Goal: Information Seeking & Learning: Check status

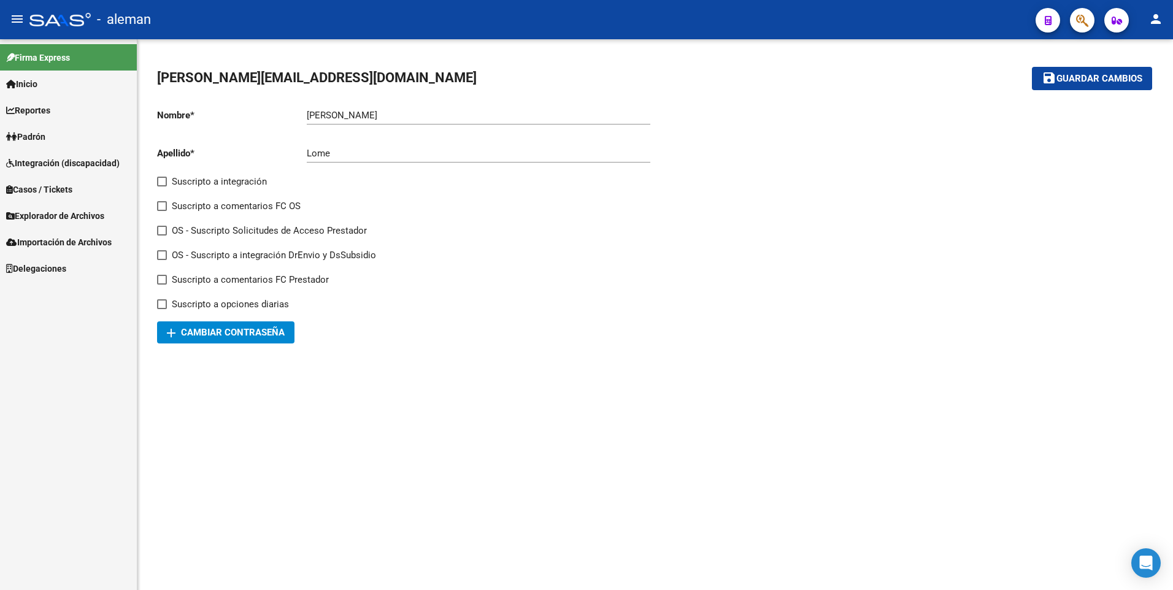
click at [45, 134] on span "Padrón" at bounding box center [25, 136] width 39 height 13
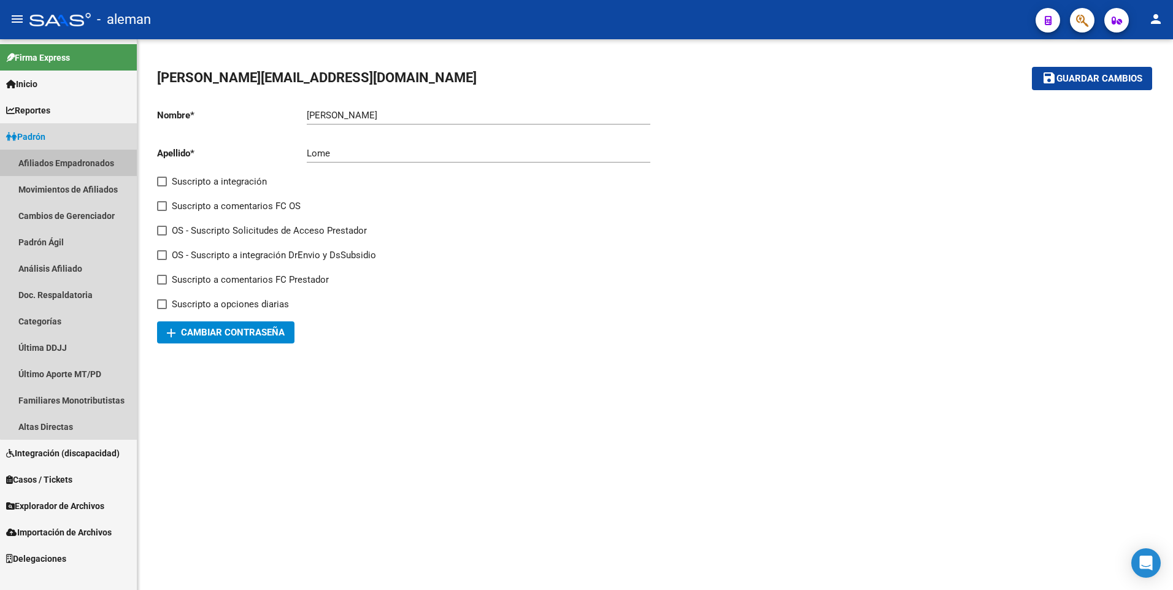
click at [75, 160] on link "Afiliados Empadronados" at bounding box center [68, 163] width 137 height 26
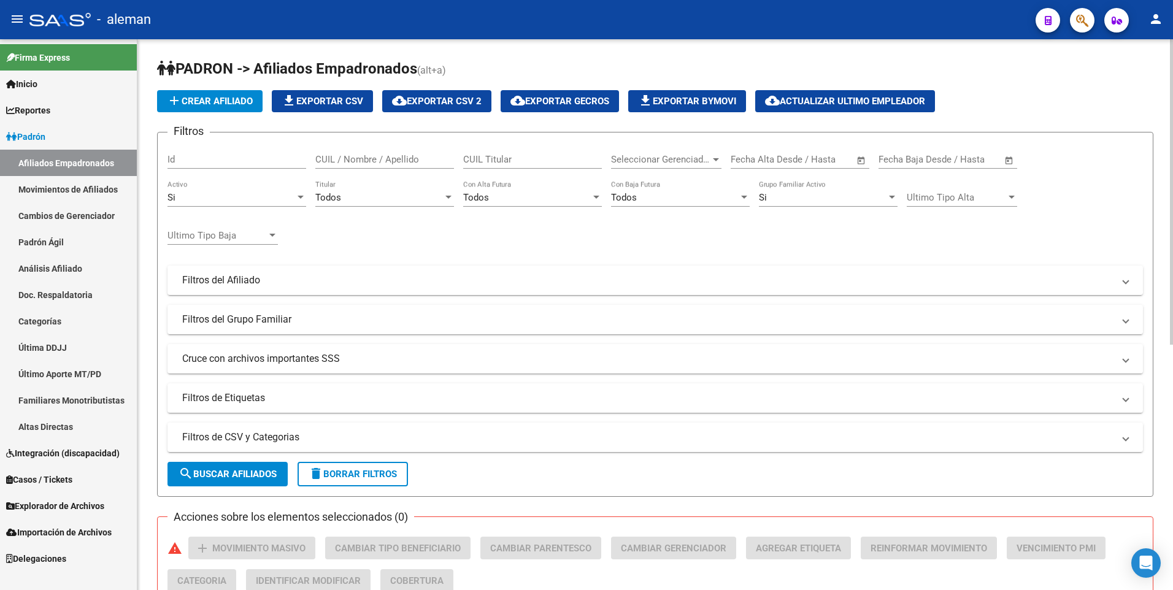
click at [217, 196] on div "Si" at bounding box center [231, 197] width 128 height 11
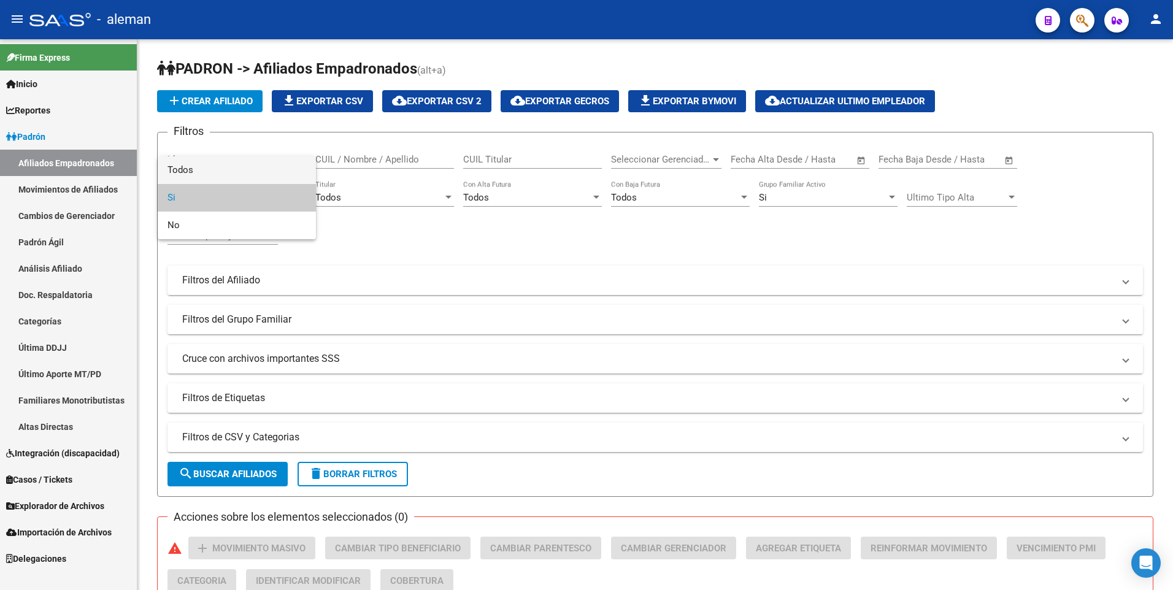
click at [214, 167] on span "Todos" at bounding box center [236, 170] width 139 height 28
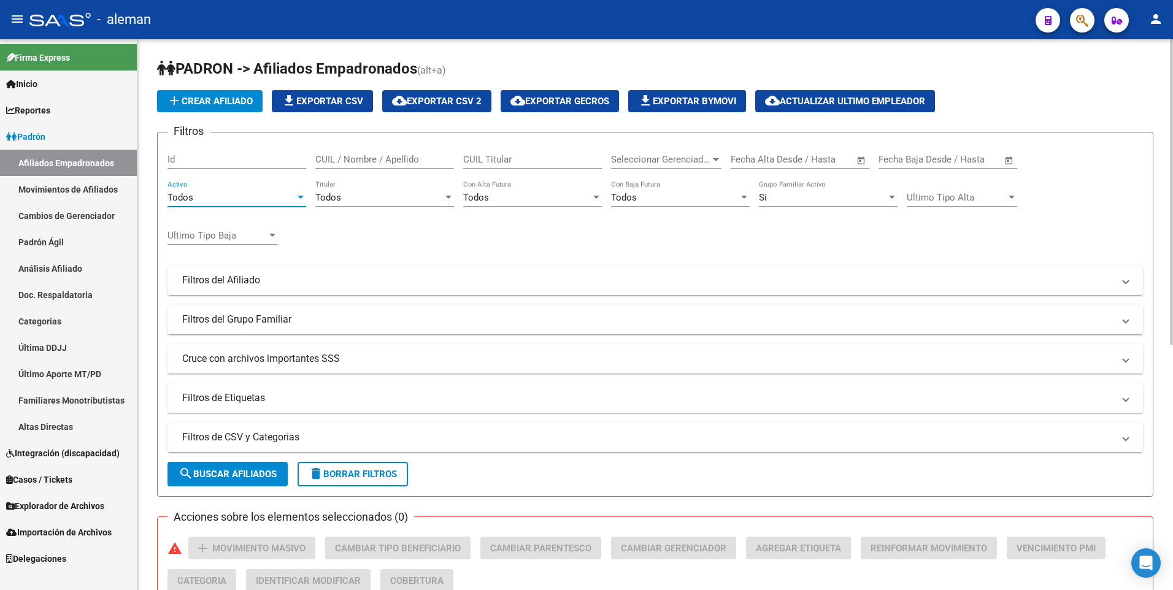
click at [802, 195] on div "Si" at bounding box center [823, 197] width 128 height 11
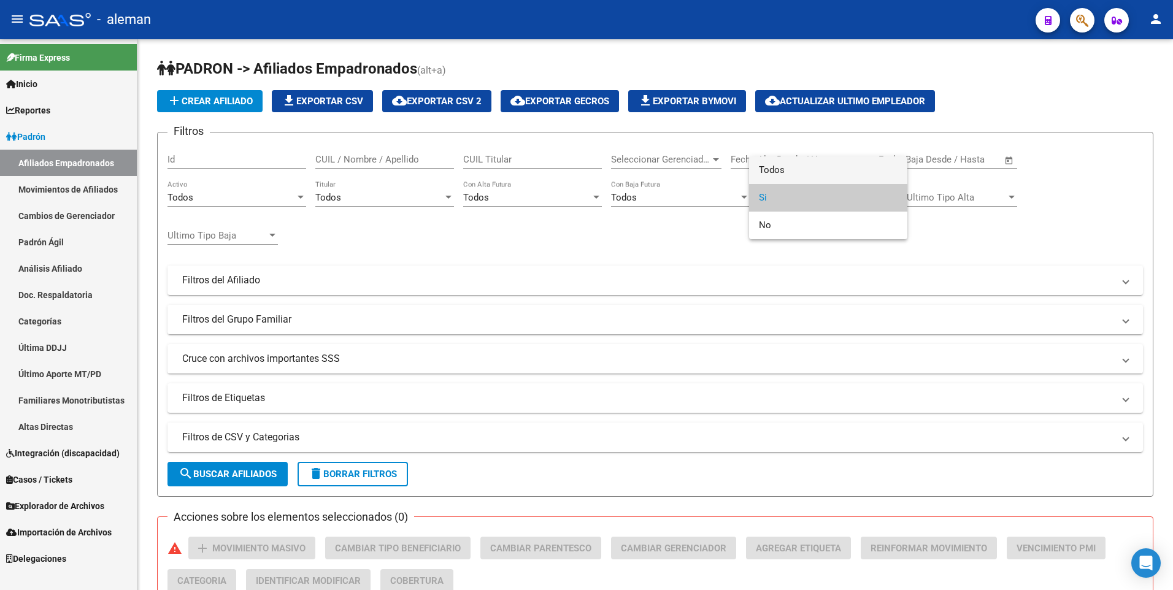
click at [803, 173] on span "Todos" at bounding box center [828, 170] width 139 height 28
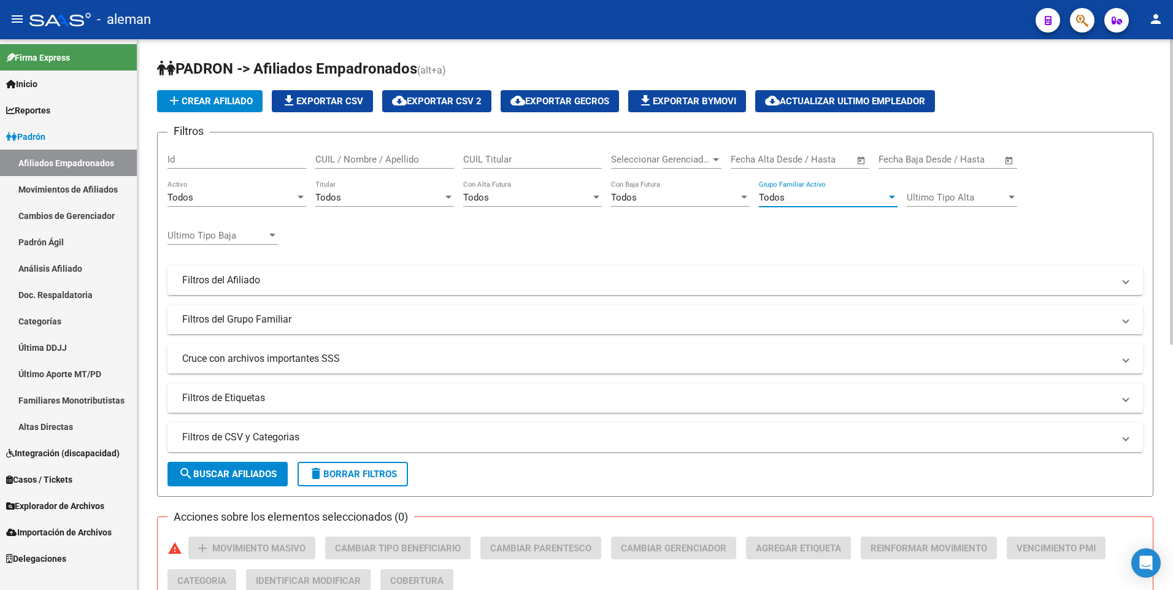
click at [365, 163] on input "CUIL / Nombre / Apellido" at bounding box center [384, 159] width 139 height 11
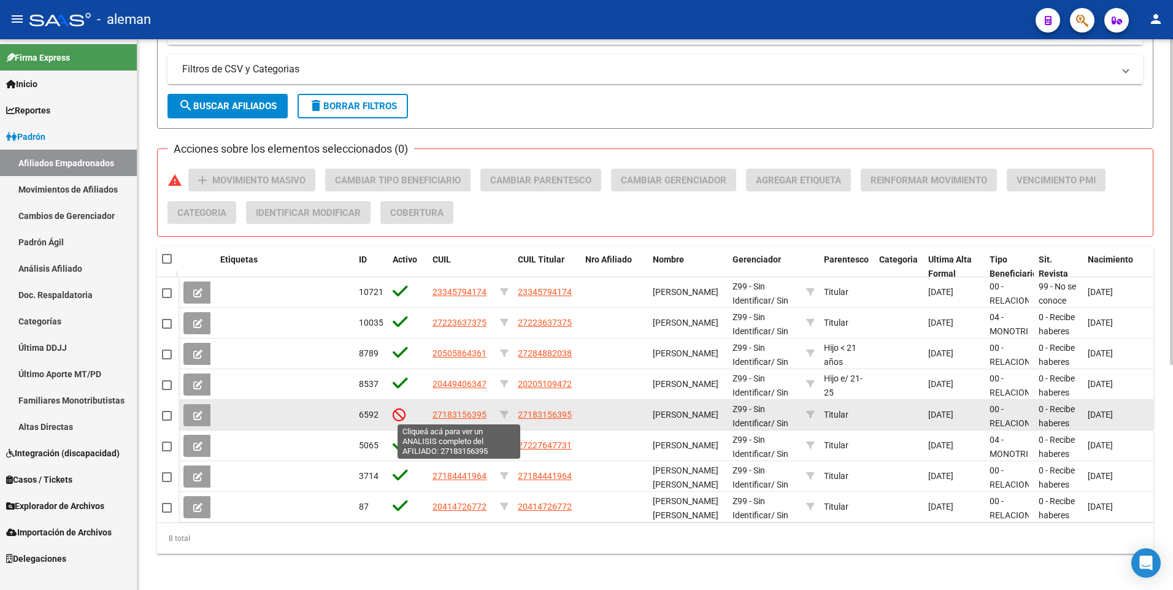
type input "[PERSON_NAME]"
click at [458, 414] on span "27183156395" at bounding box center [460, 415] width 54 height 10
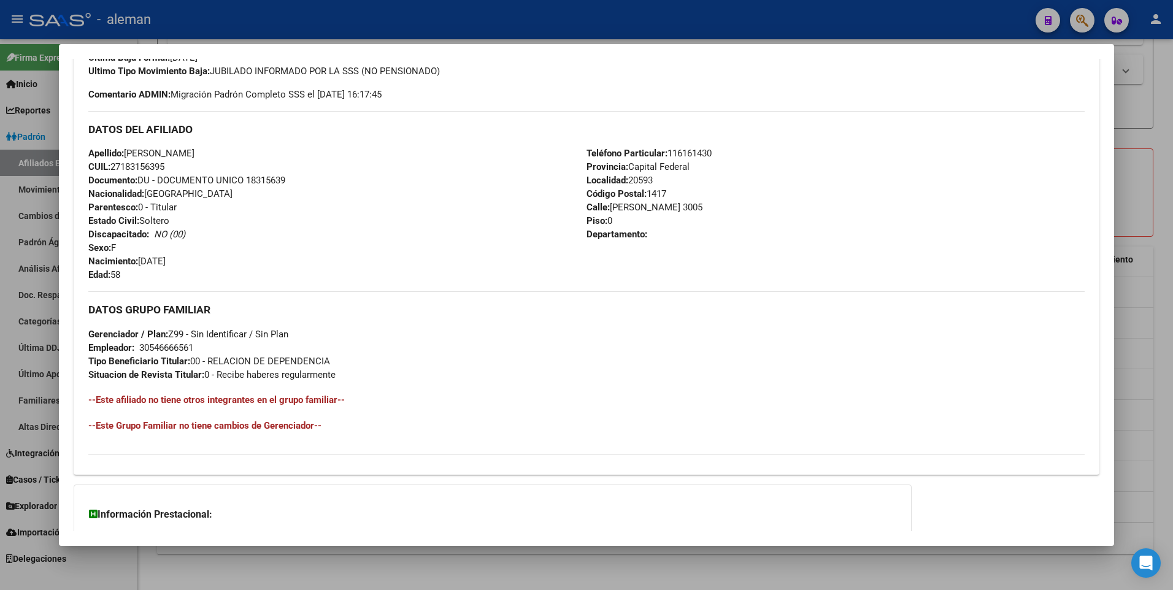
scroll to position [473, 0]
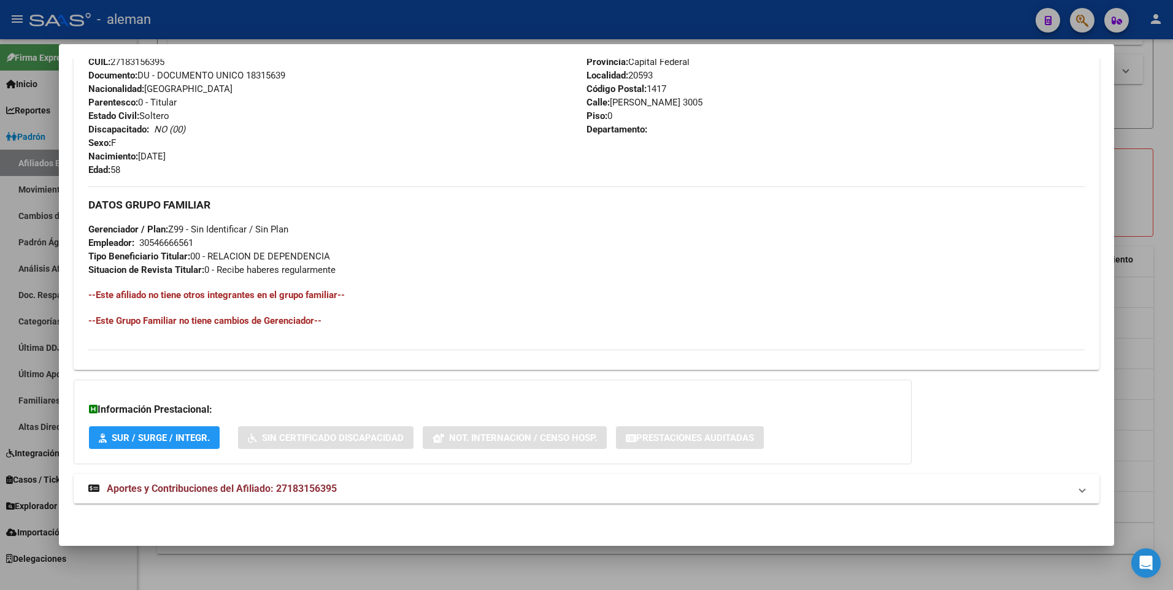
click at [280, 487] on span "Aportes y Contribuciones del Afiliado: 27183156395" at bounding box center [222, 489] width 230 height 12
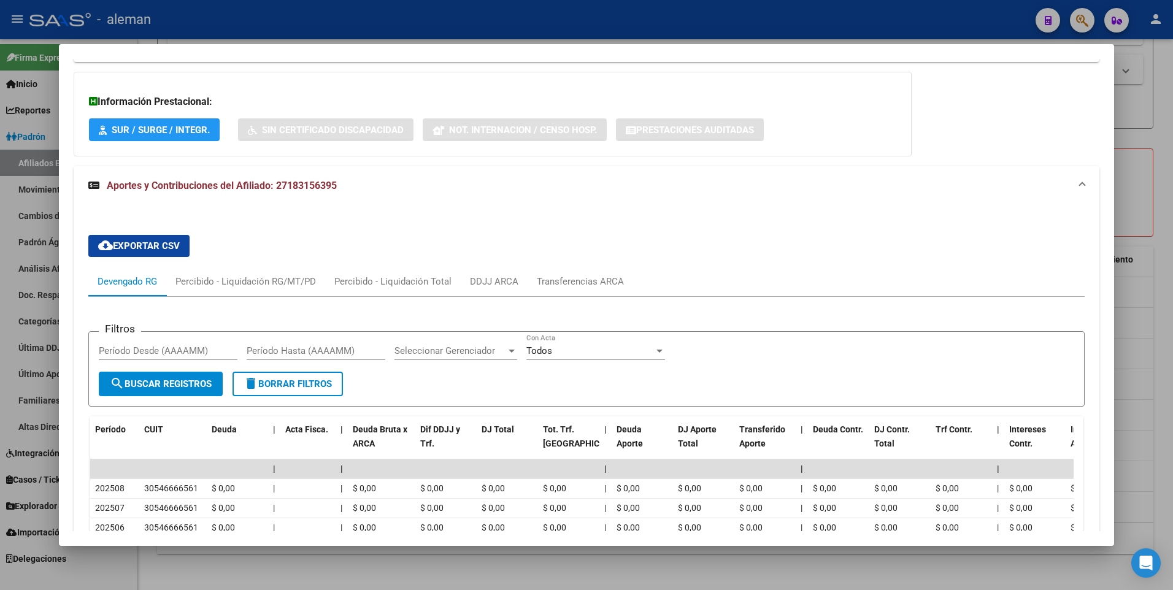
scroll to position [1042, 0]
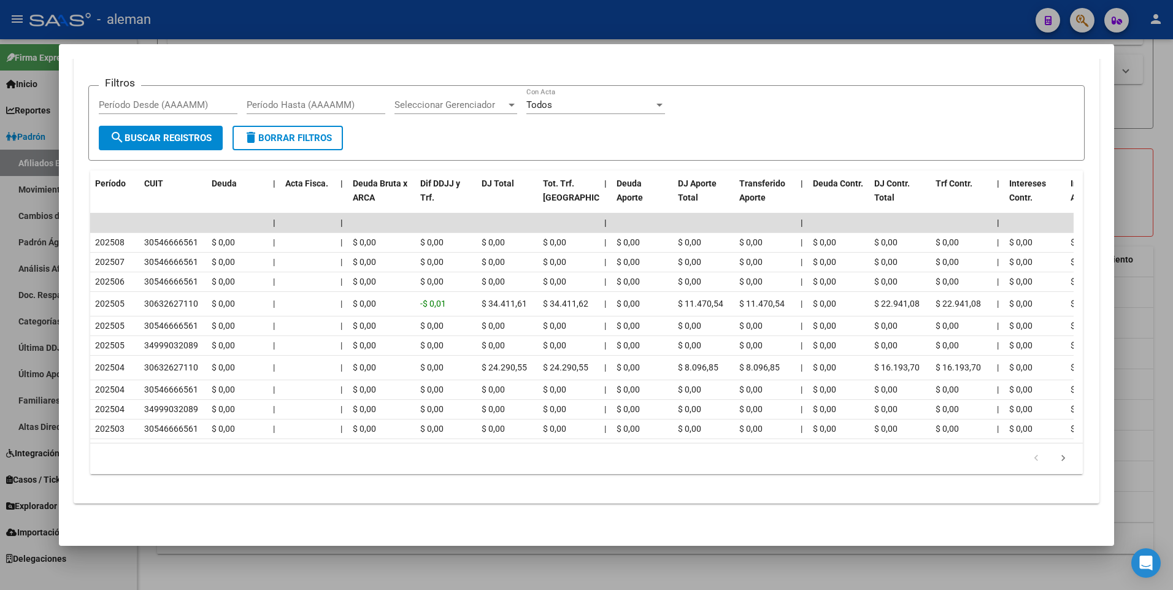
click at [760, 107] on div "Filtros Período Desde (AAAAMM) Período Hasta (AAAAMM) Seleccionar Gerenciador S…" at bounding box center [587, 111] width 976 height 30
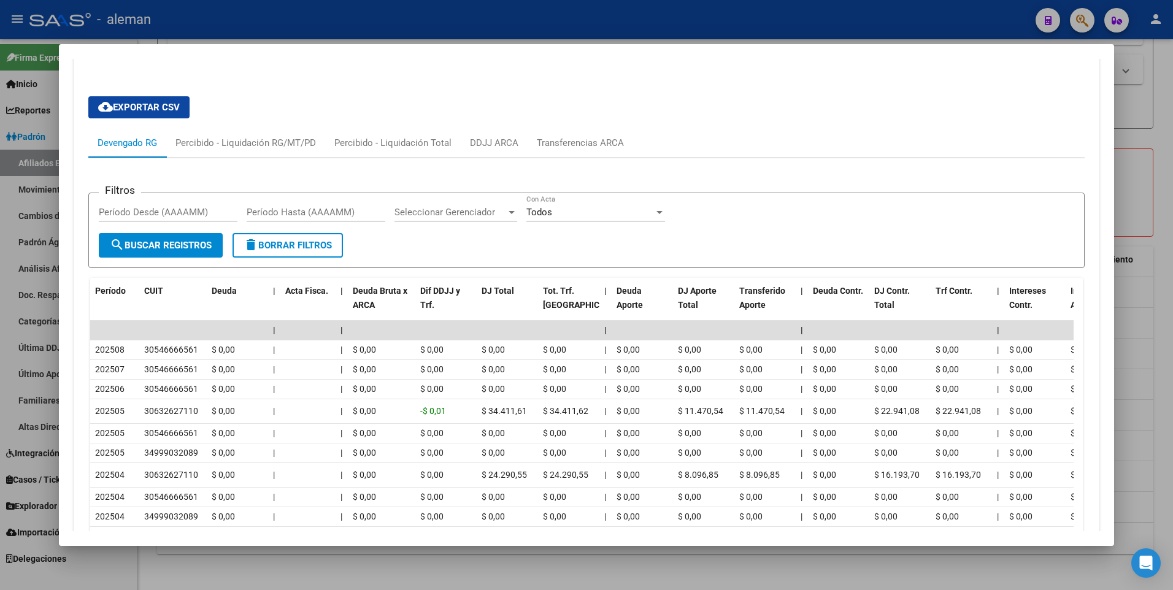
scroll to position [858, 0]
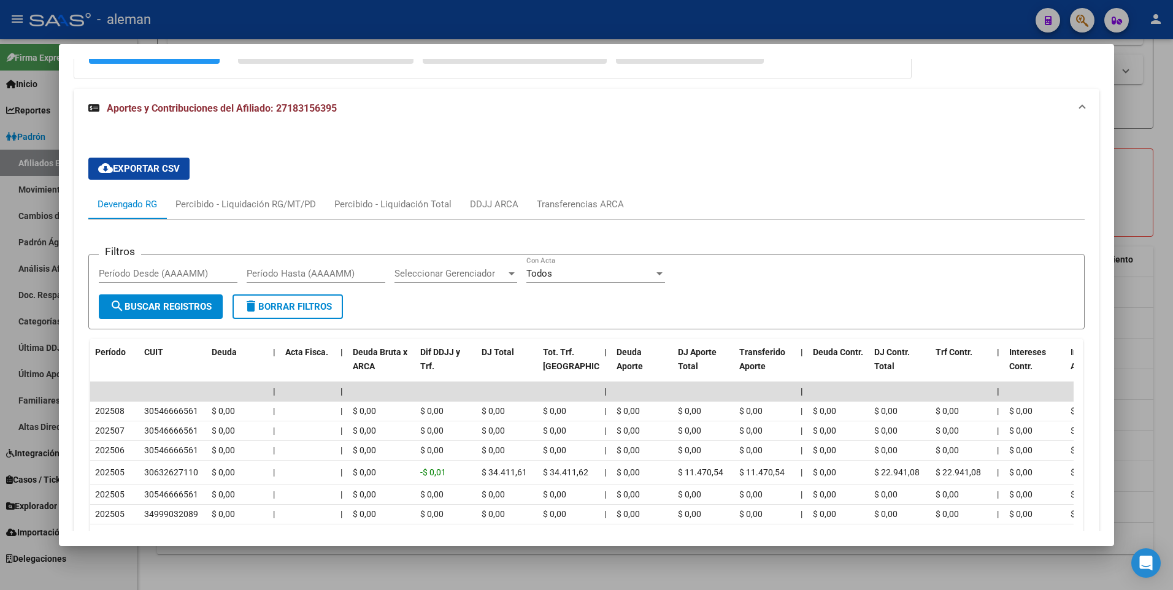
click at [693, 152] on div "cloud_download Exportar CSV Devengado RG Percibido - Liquidación RG/MT/PD Perci…" at bounding box center [586, 400] width 997 height 505
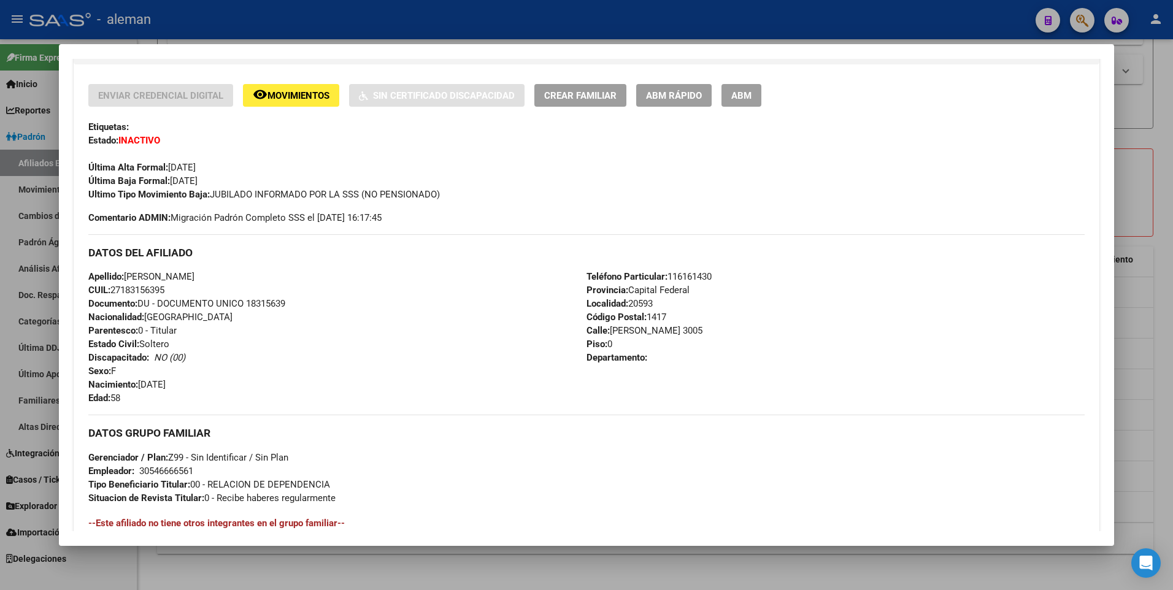
scroll to position [183, 0]
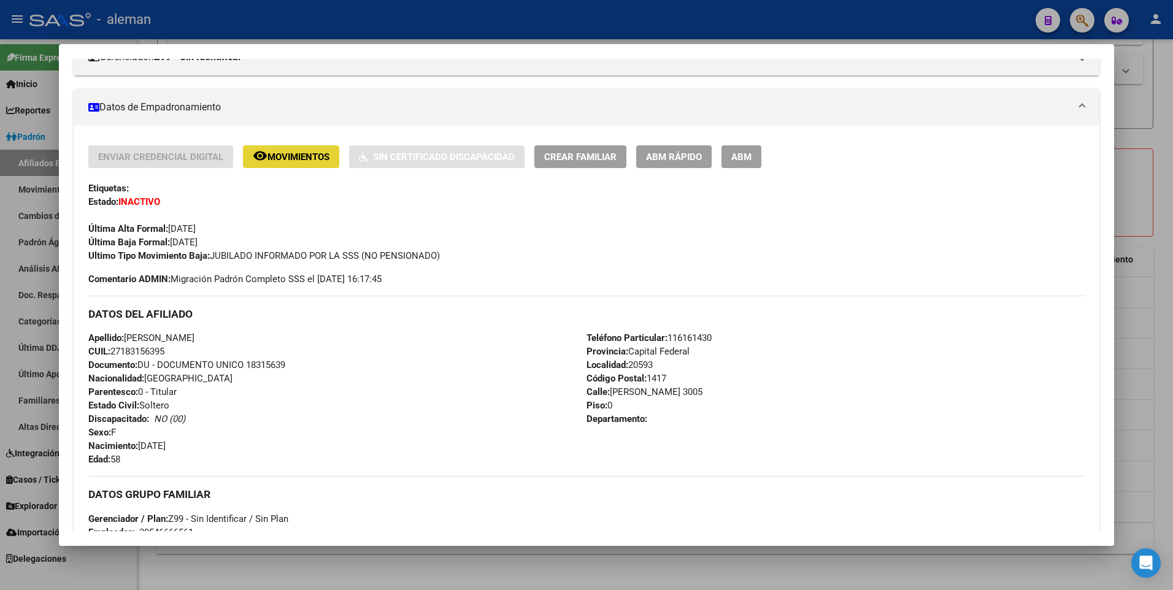
click at [308, 157] on span "Movimientos" at bounding box center [298, 157] width 62 height 11
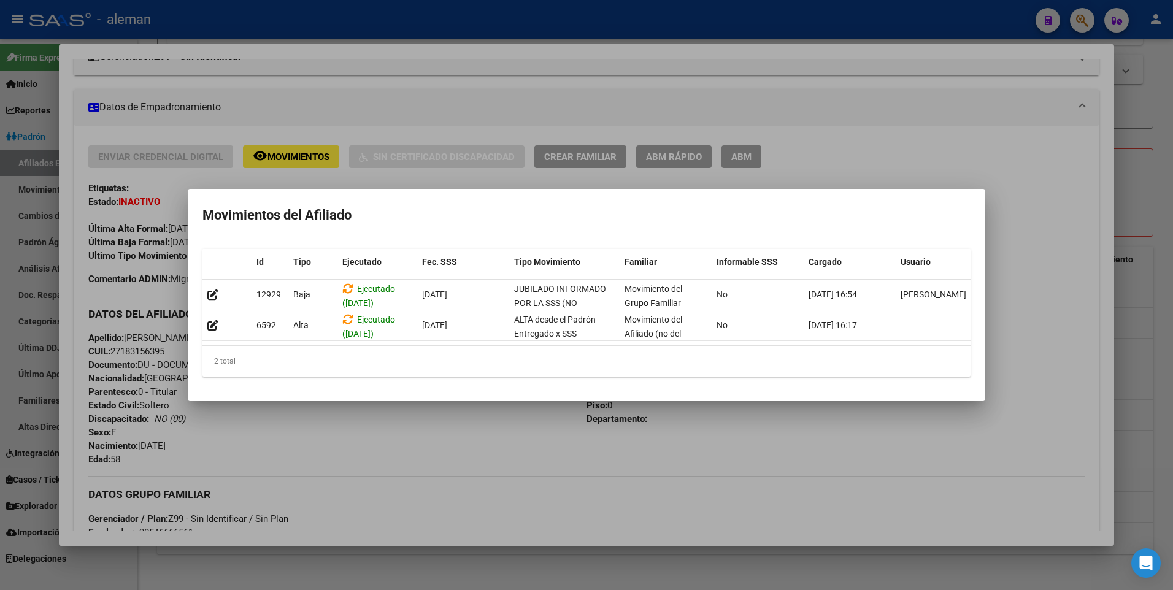
click at [1048, 316] on div at bounding box center [586, 295] width 1173 height 590
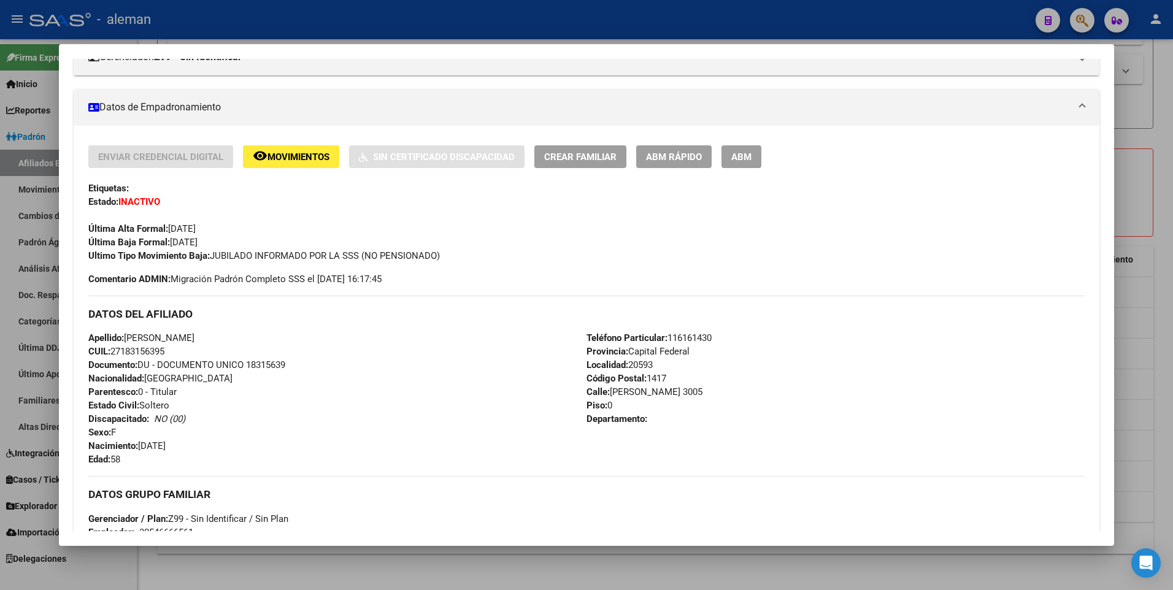
click at [1012, 241] on div "Enviar Credencial Digital remove_red_eye Movimientos Sin Certificado Discapacid…" at bounding box center [586, 203] width 997 height 117
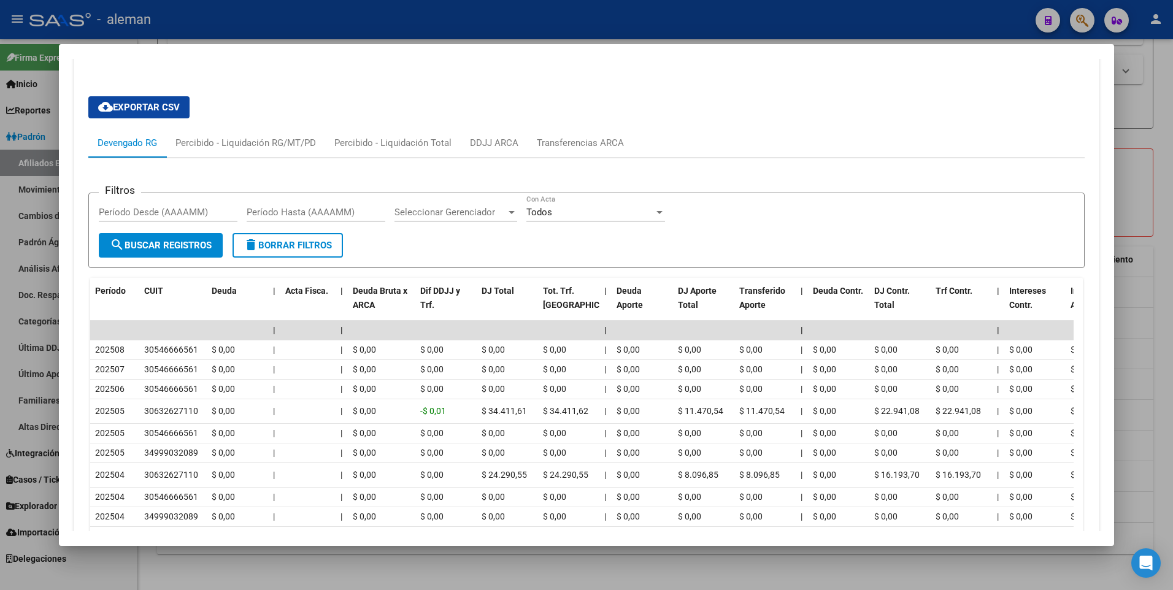
scroll to position [1042, 0]
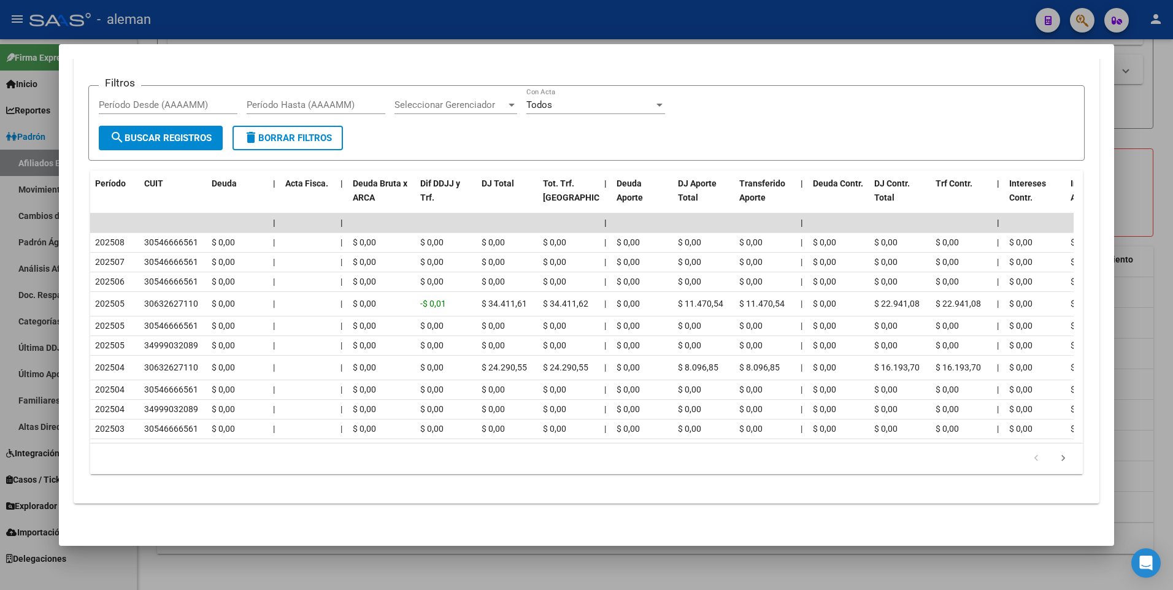
click at [789, 99] on div "Filtros Período Desde (AAAAMM) Período Hasta (AAAAMM) Seleccionar Gerenciador S…" at bounding box center [587, 111] width 976 height 30
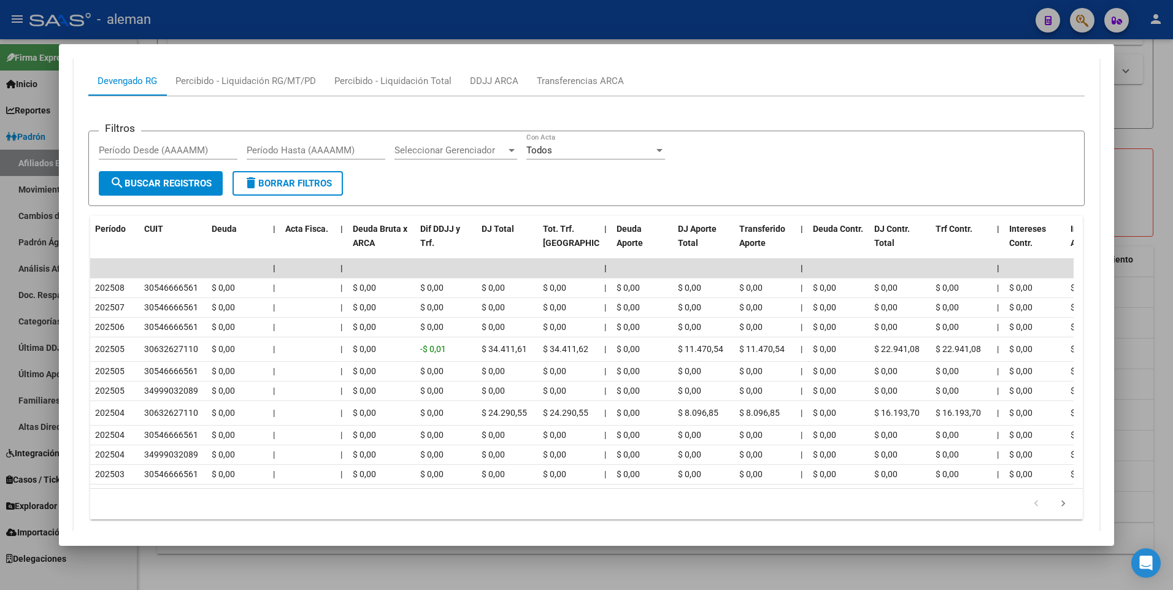
scroll to position [920, 0]
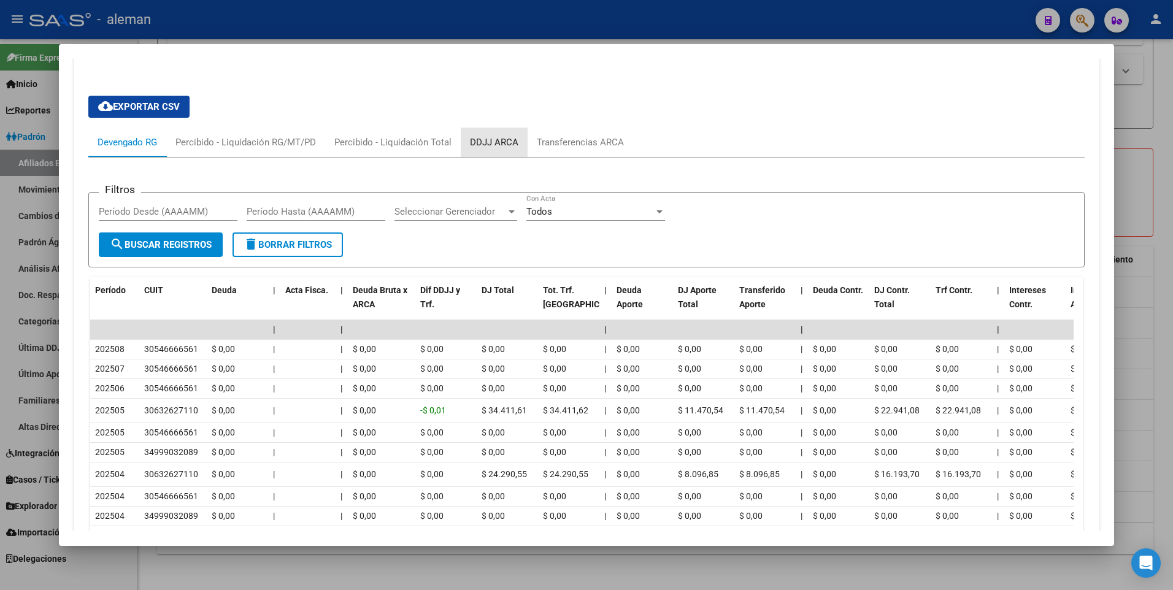
click at [492, 140] on div "DDJJ ARCA" at bounding box center [494, 142] width 48 height 13
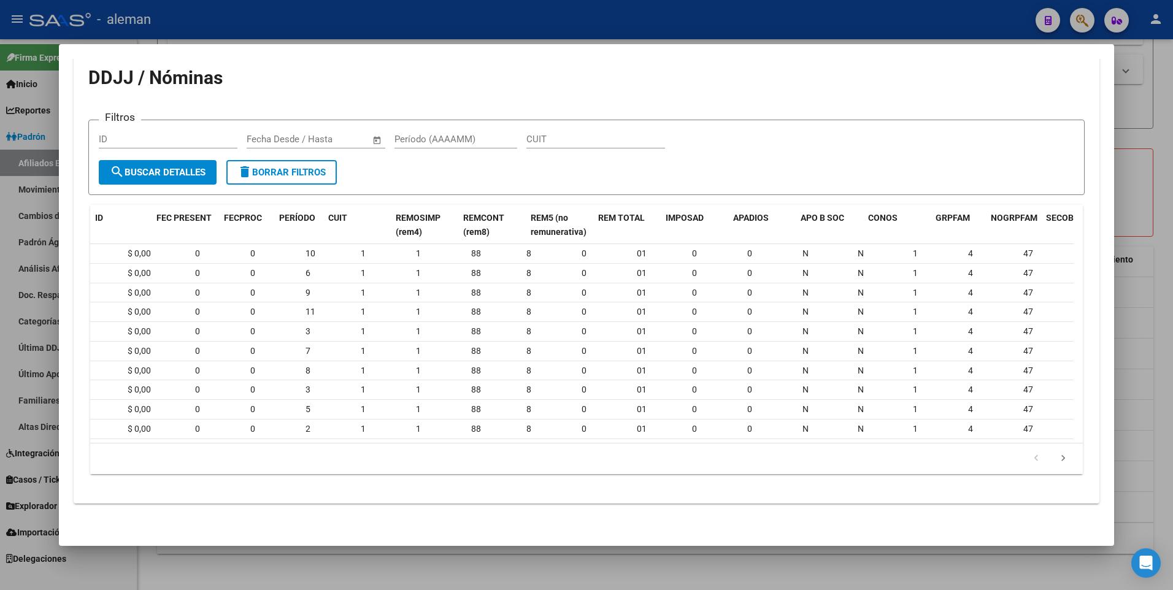
scroll to position [0, 0]
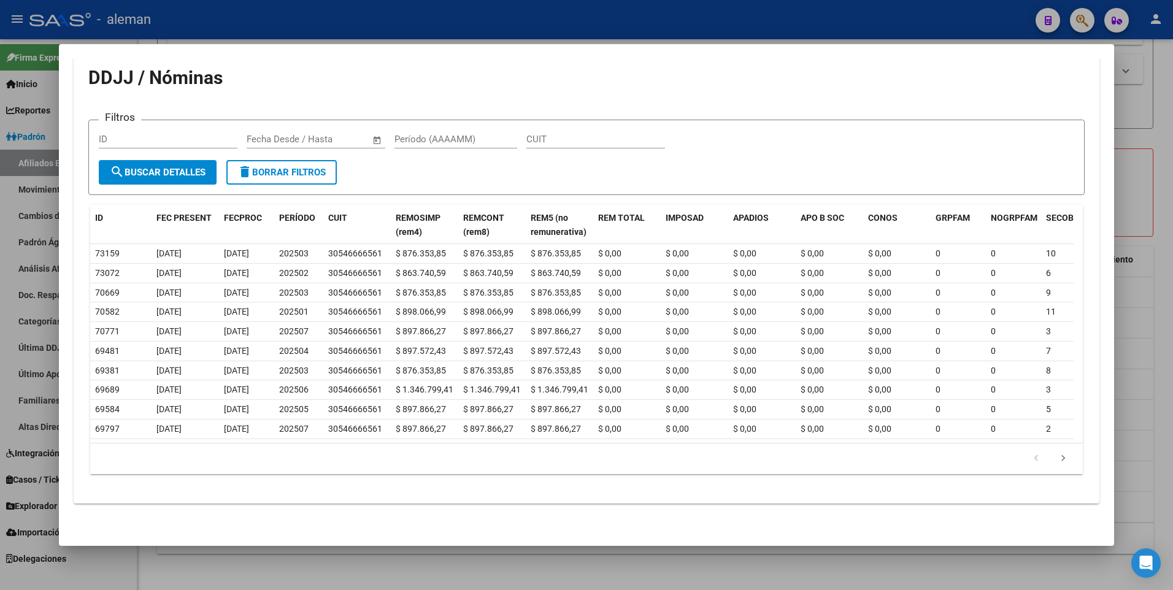
click at [650, 93] on app-list-header "DDJJ / Nóminas Filtros ID Fecha inicio – Fecha fin Fecha Desde / Hasta Período …" at bounding box center [586, 133] width 997 height 124
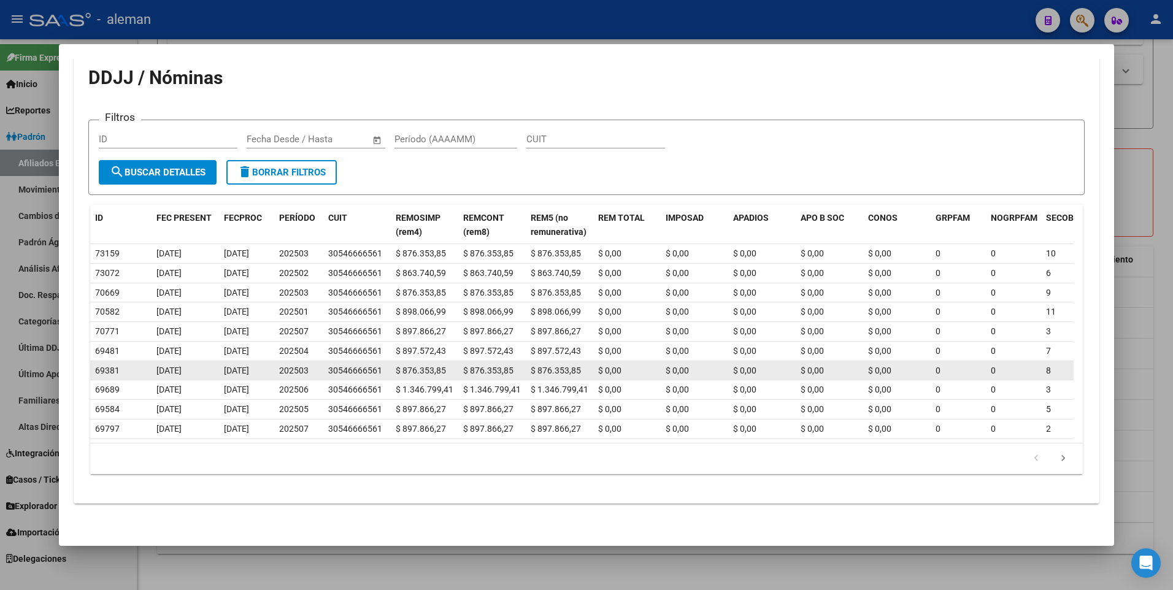
scroll to position [785, 0]
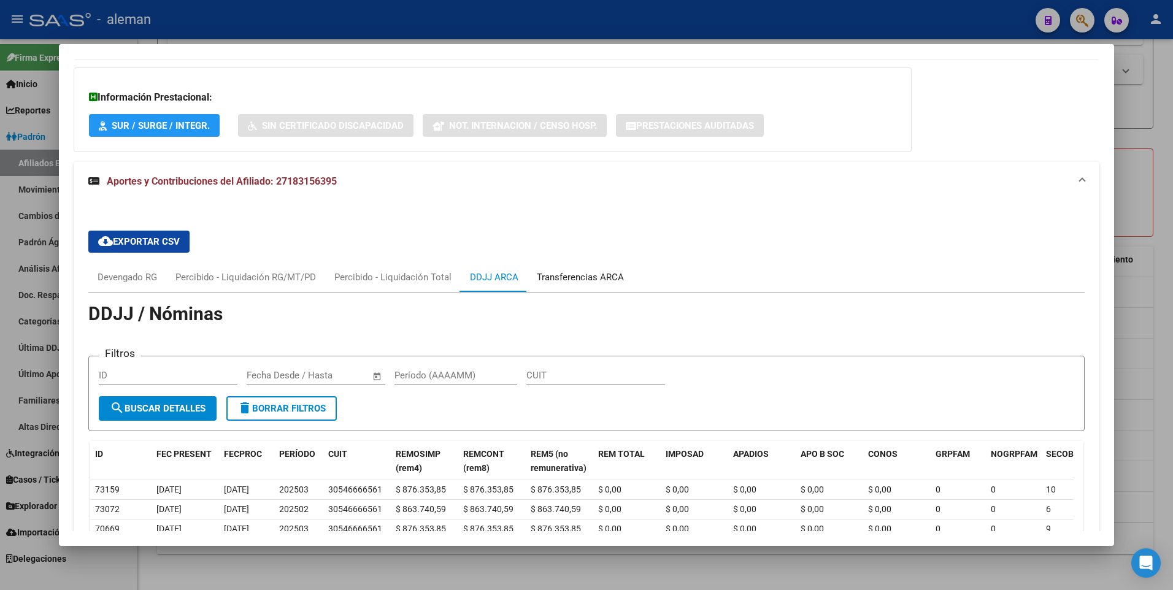
click at [570, 278] on div "Transferencias ARCA" at bounding box center [580, 277] width 87 height 13
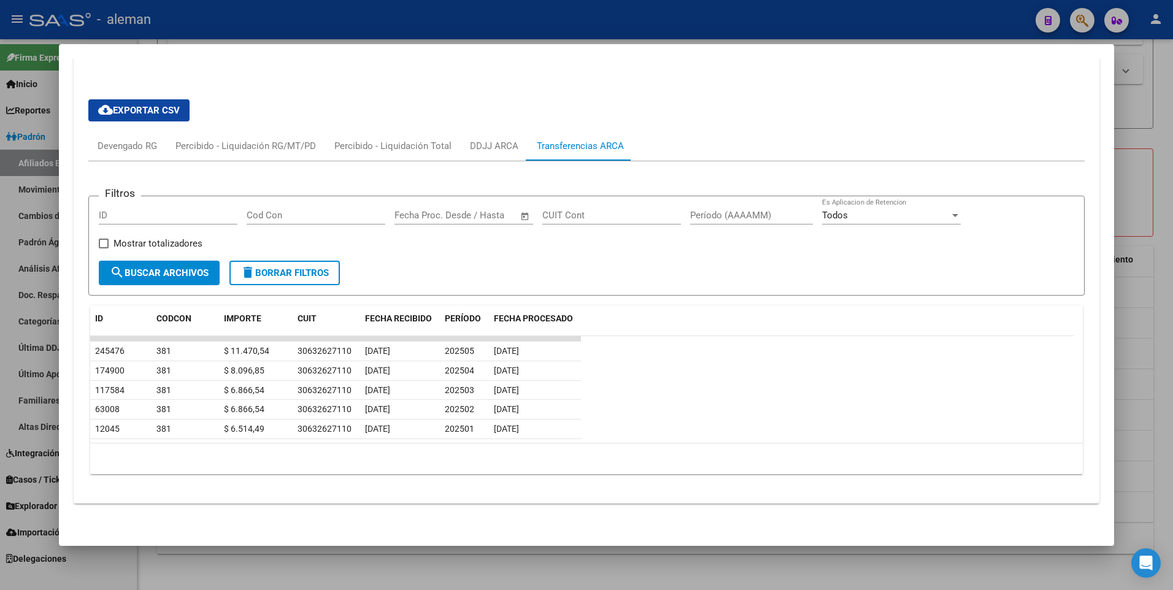
scroll to position [733, 0]
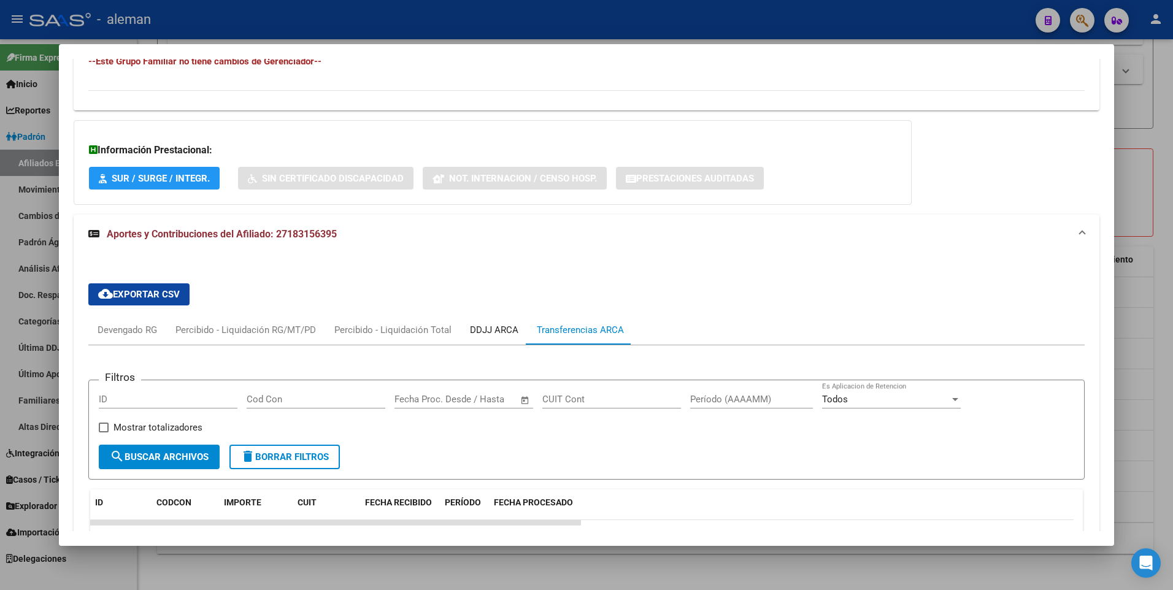
click at [487, 323] on div "DDJJ ARCA" at bounding box center [494, 329] width 67 height 29
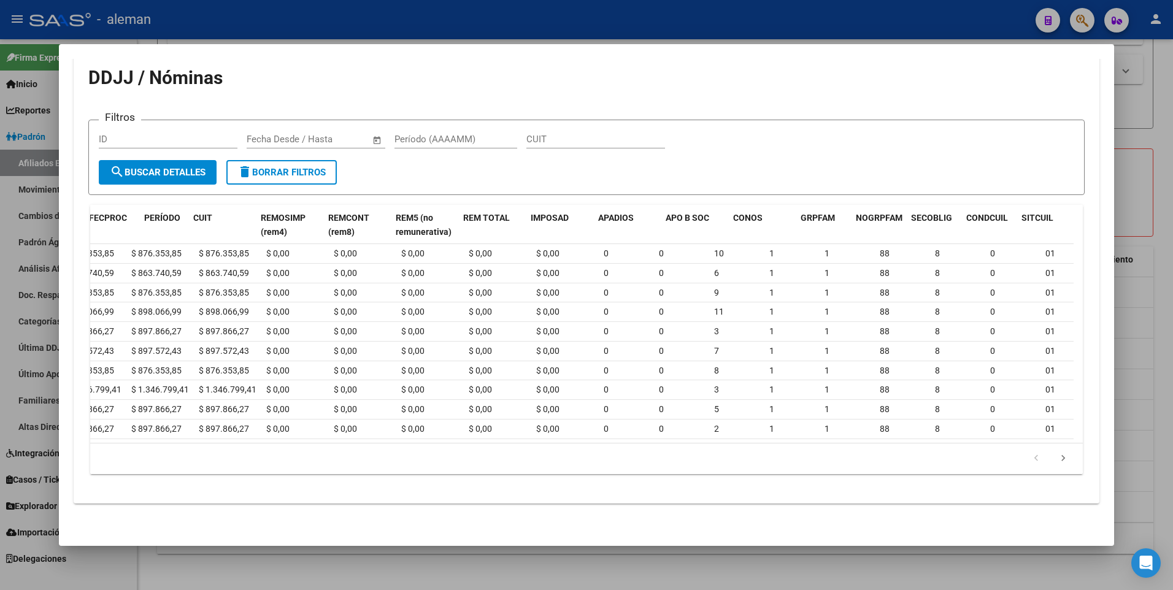
scroll to position [0, 0]
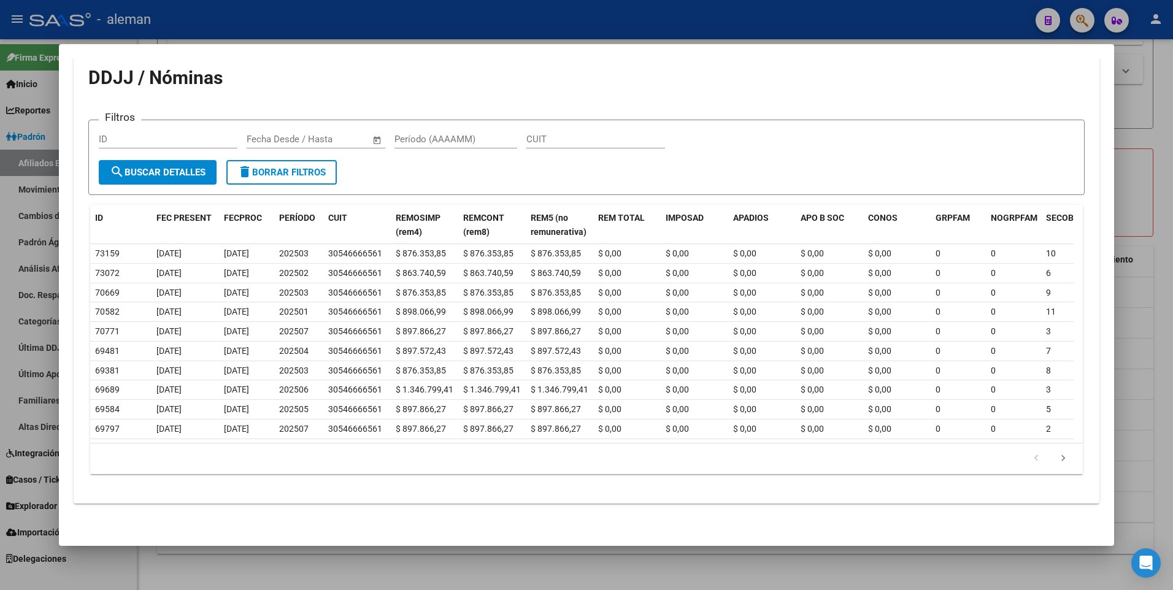
click at [436, 162] on form "Filtros ID Fecha inicio – Fecha fin Fecha Desde / Hasta Período (AAAAMM) CUIT s…" at bounding box center [586, 157] width 997 height 75
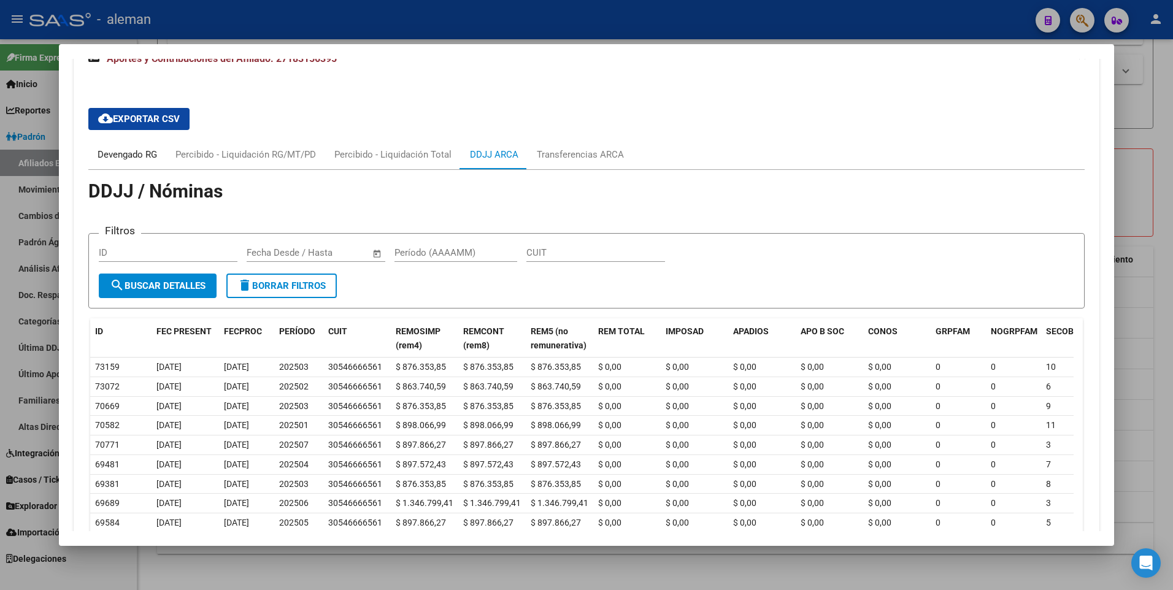
click at [112, 155] on div "Devengado RG" at bounding box center [128, 154] width 60 height 13
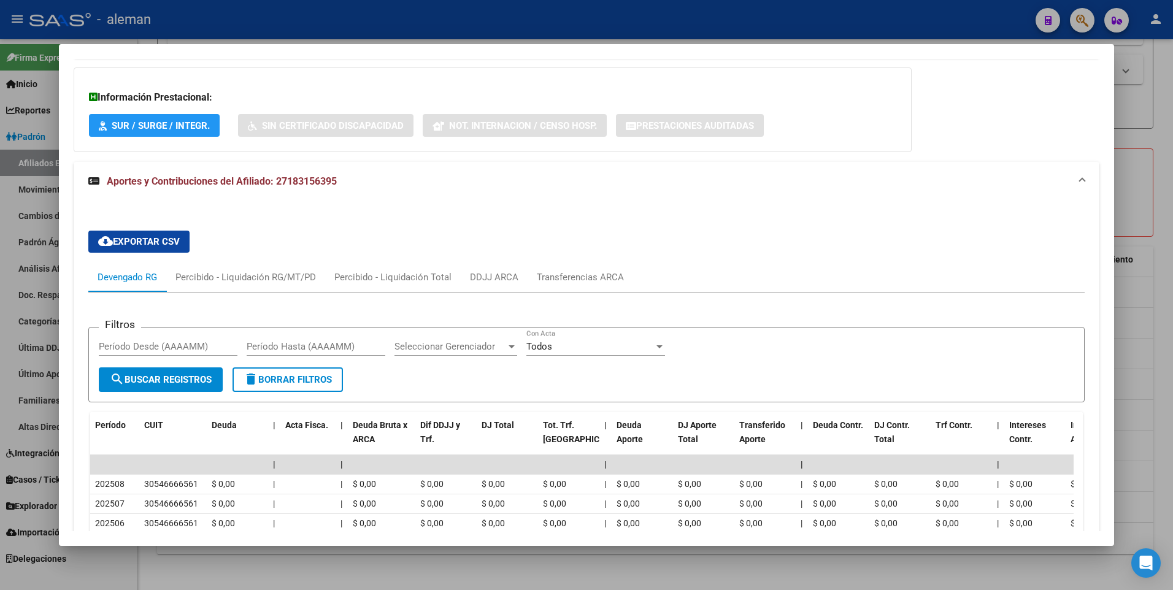
scroll to position [847, 0]
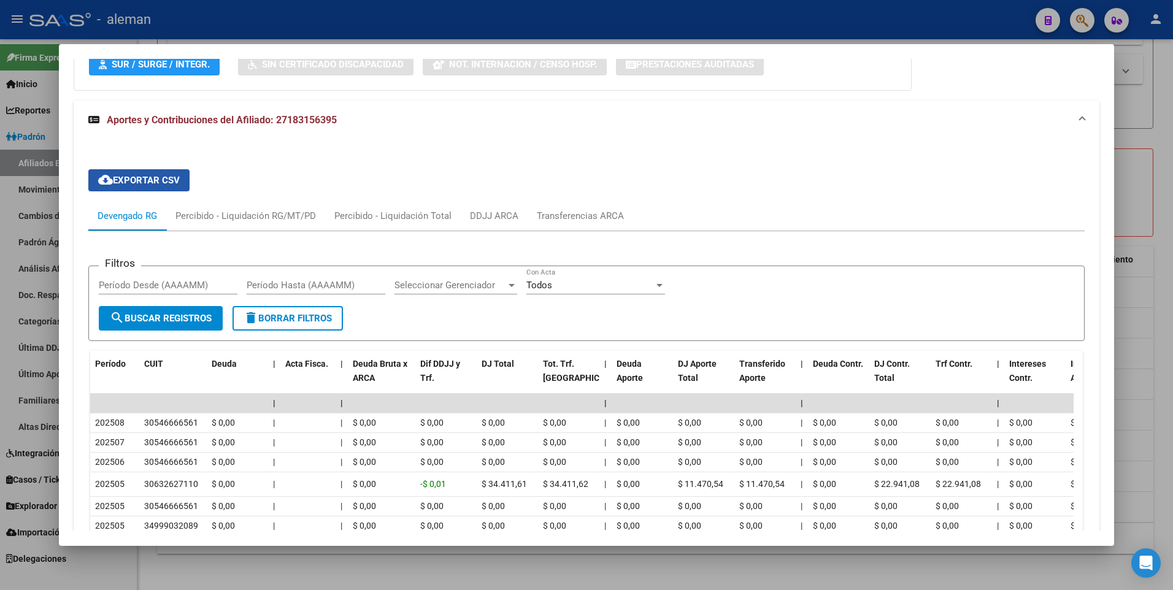
click at [152, 182] on span "cloud_download Exportar CSV" at bounding box center [139, 180] width 82 height 11
click at [747, 156] on div "cloud_download Exportar CSV Devengado RG Percibido - Liquidación RG/MT/PD Perci…" at bounding box center [587, 412] width 1026 height 544
click at [569, 216] on div "Transferencias ARCA" at bounding box center [580, 215] width 87 height 13
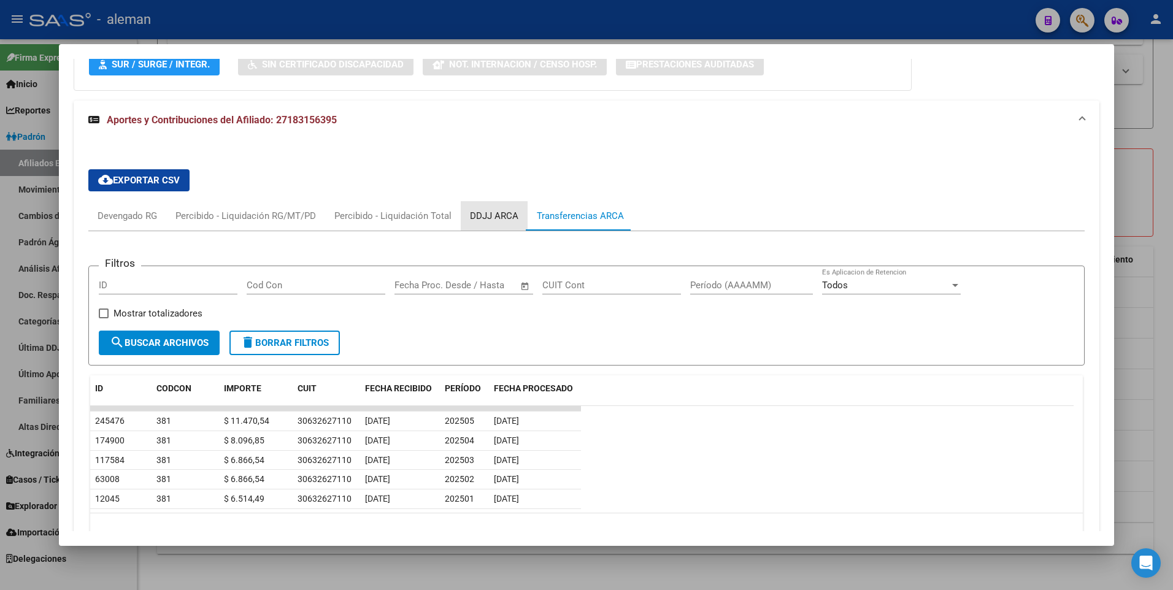
click at [503, 215] on div "DDJJ ARCA" at bounding box center [494, 215] width 48 height 13
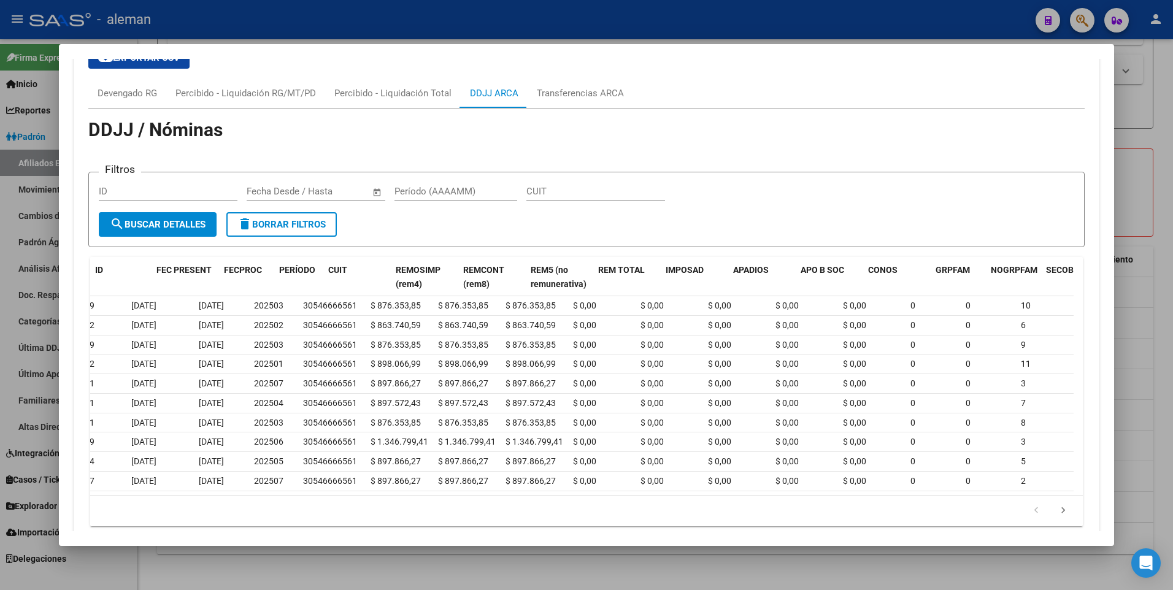
scroll to position [0, 0]
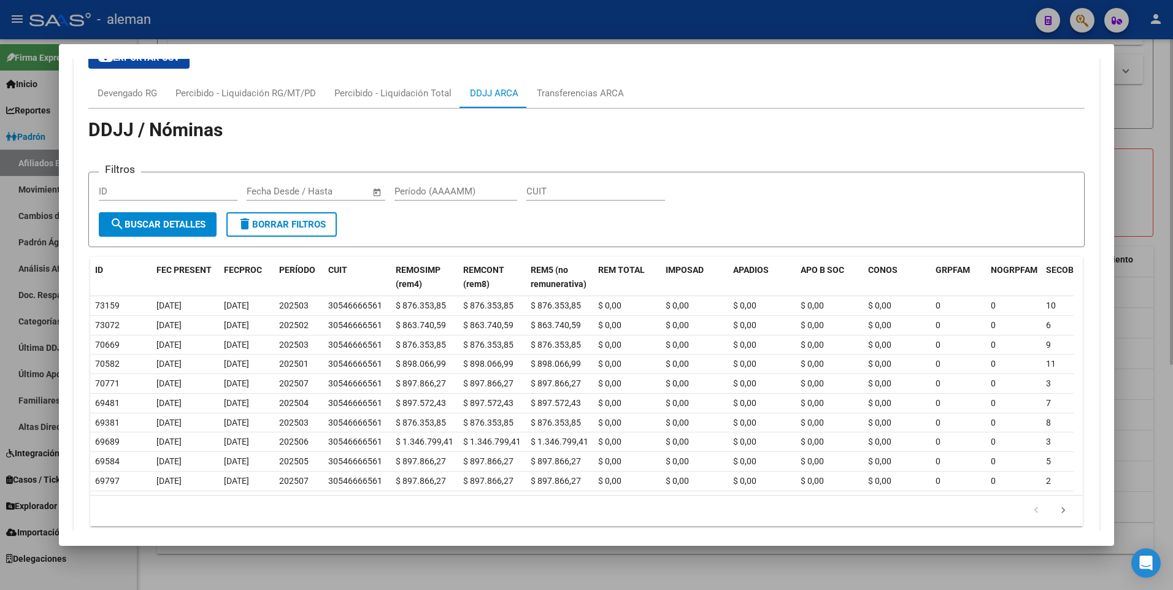
click at [1168, 363] on div at bounding box center [586, 295] width 1173 height 590
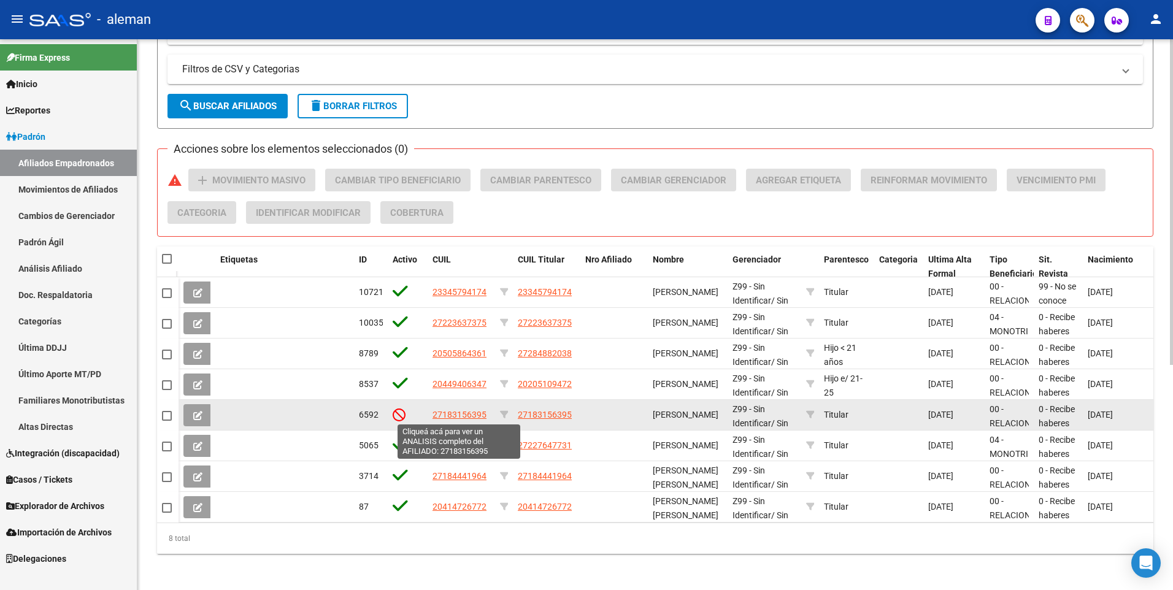
click at [463, 414] on span "27183156395" at bounding box center [460, 415] width 54 height 10
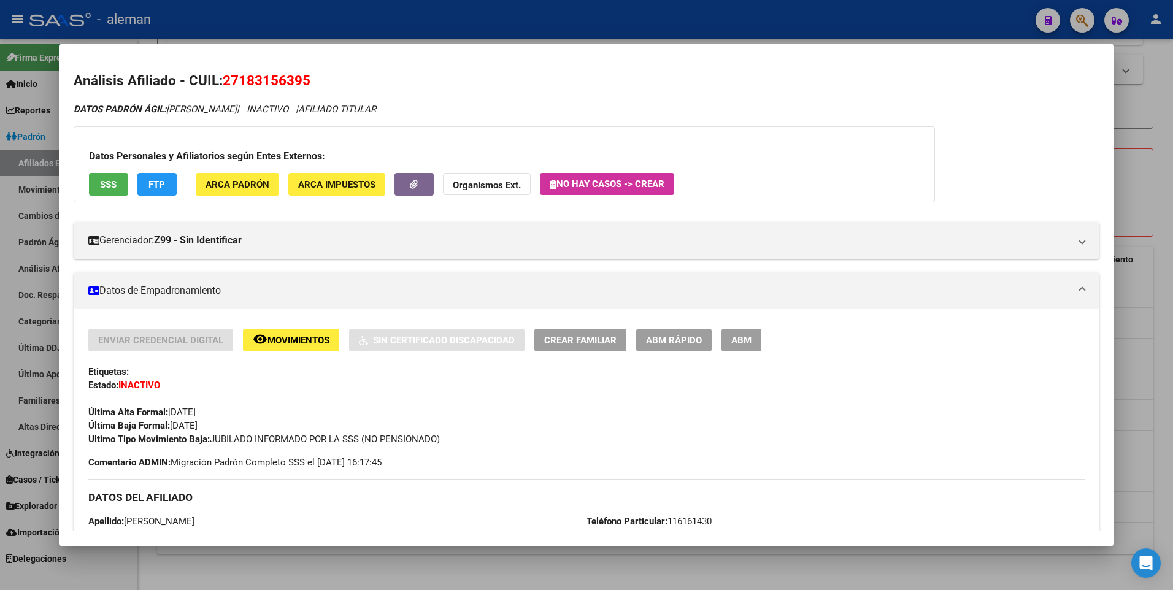
click at [287, 342] on span "Movimientos" at bounding box center [298, 340] width 62 height 11
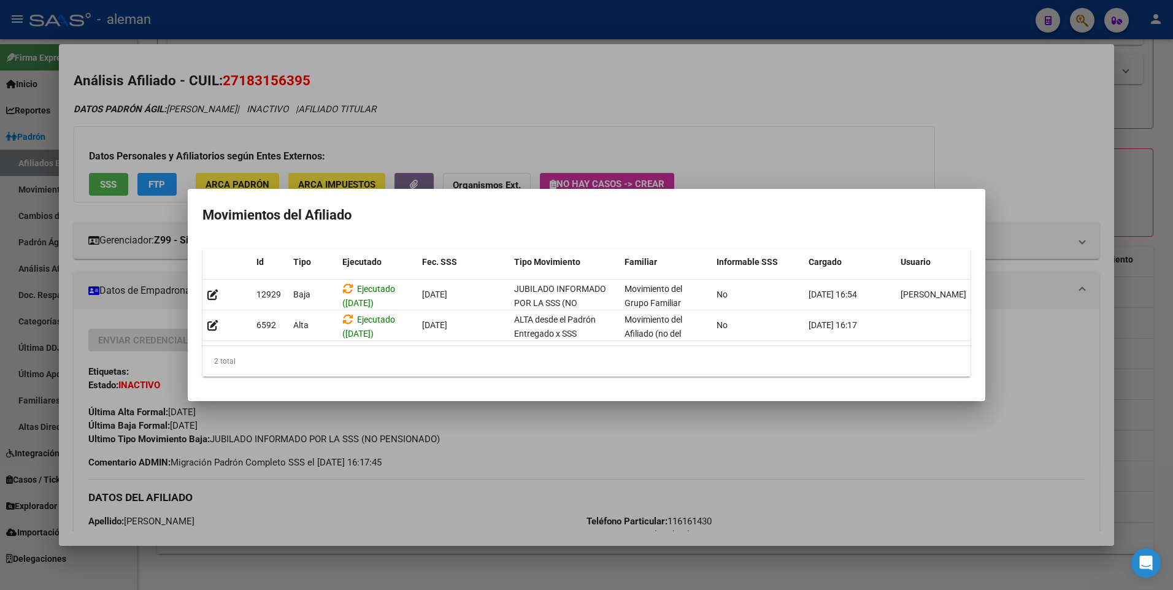
click at [1101, 349] on div at bounding box center [586, 295] width 1173 height 590
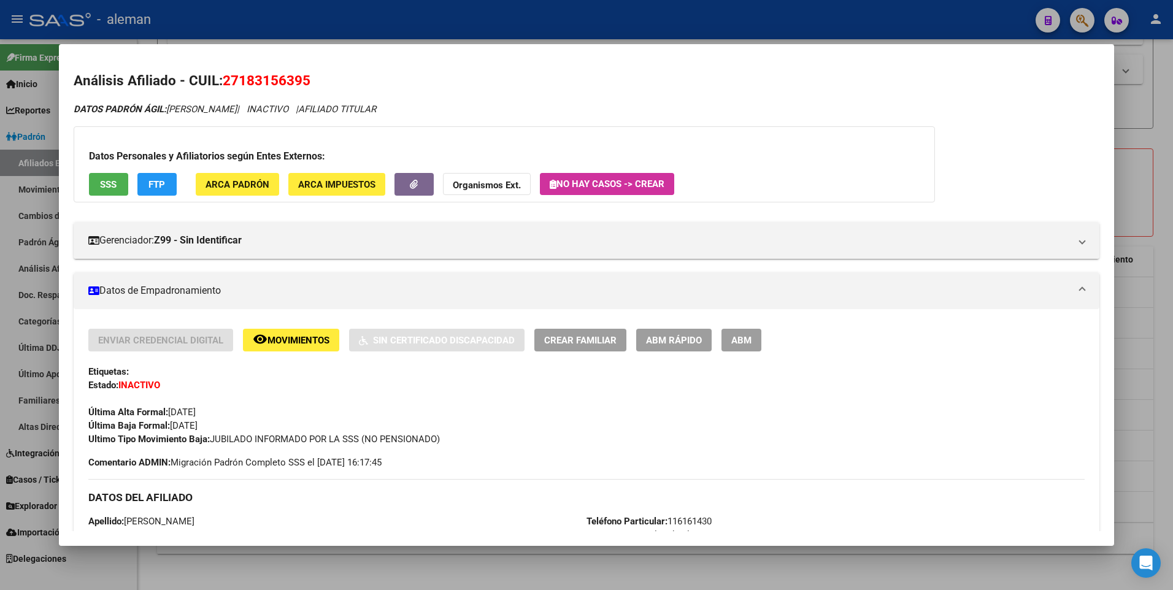
click at [1168, 360] on div at bounding box center [586, 295] width 1173 height 590
